Goal: Task Accomplishment & Management: Use online tool/utility

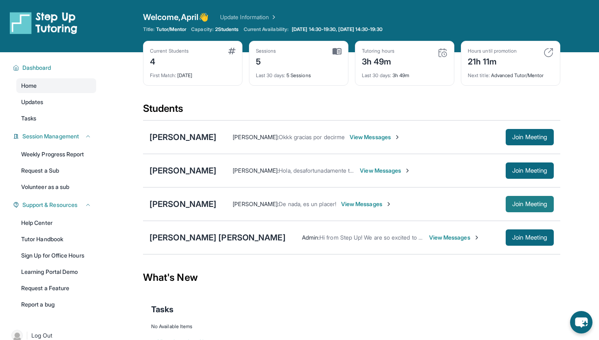
click at [516, 205] on span "Join Meeting" at bounding box center [529, 203] width 35 height 5
click at [55, 236] on link "Tutor Handbook" at bounding box center [56, 239] width 80 height 15
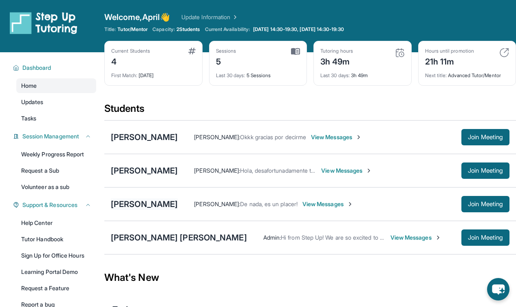
click at [162, 205] on div "[PERSON_NAME]" at bounding box center [144, 203] width 67 height 11
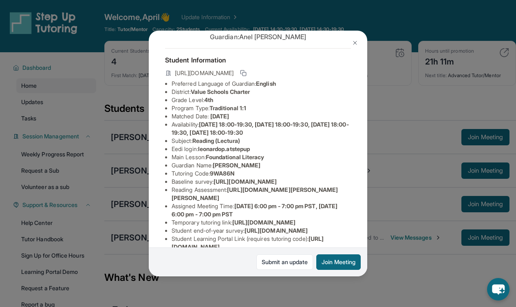
scroll to position [36, 0]
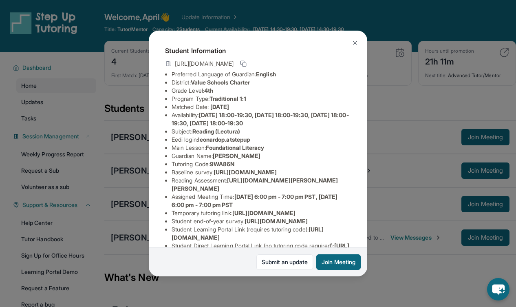
drag, startPoint x: 232, startPoint y: 203, endPoint x: 357, endPoint y: 210, distance: 125.8
click at [357, 210] on div "Leonardo Perez Guardian: Anel Reyes Student Information https://student-portal.…" at bounding box center [258, 153] width 219 height 245
copy span "https://qxinqrdf.paperform.co/?id=2025-s10845&name=Leonardo%20Perez&grade=4th&w…"
click at [333, 4] on div "Leonardo Perez Guardian: Anel Reyes Student Information https://student-portal.…" at bounding box center [258, 153] width 516 height 307
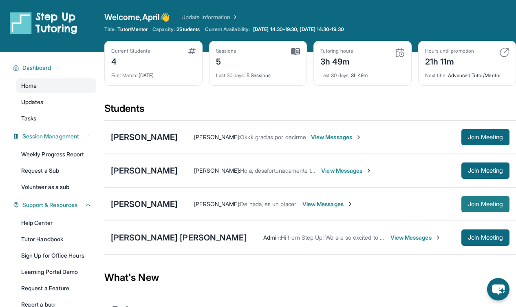
click at [479, 206] on span "Join Meeting" at bounding box center [485, 203] width 35 height 5
